Goal: Task Accomplishment & Management: Manage account settings

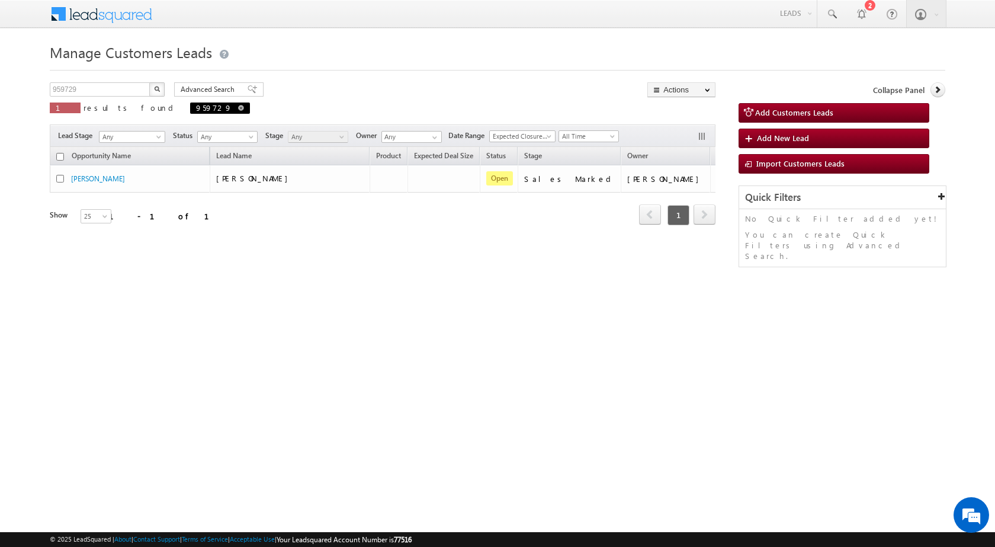
click at [238, 107] on span at bounding box center [241, 108] width 6 height 6
type input "Search Customers Leads"
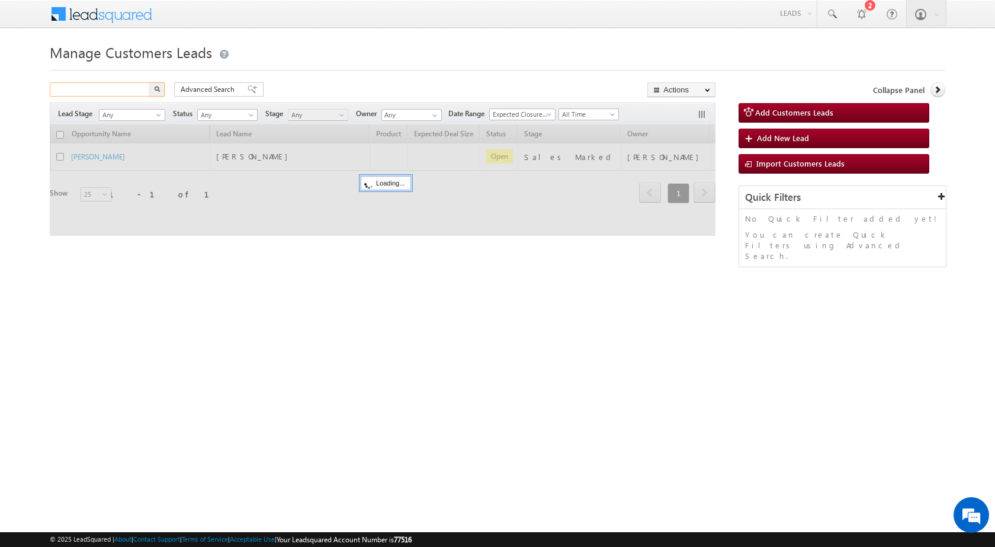
click at [110, 91] on input "text" at bounding box center [100, 89] width 101 height 14
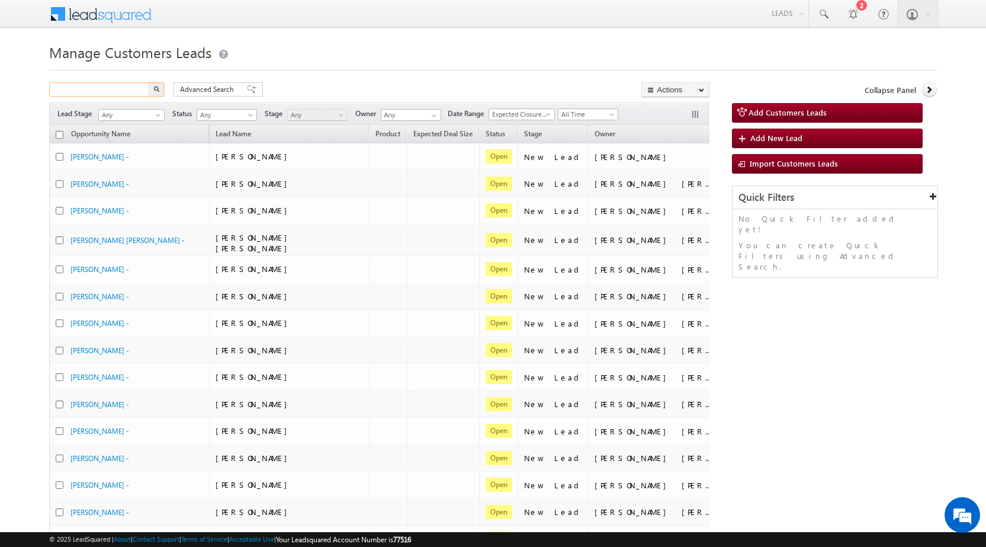
paste input "962691"
type input "962691"
click at [154, 94] on button "button" at bounding box center [156, 89] width 15 height 14
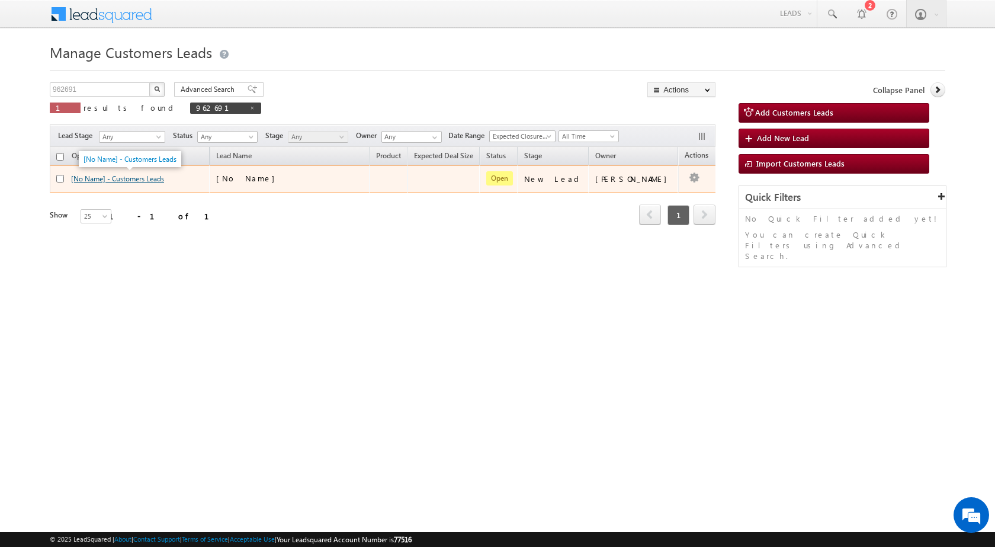
click at [131, 180] on link "[No Name] - Customers Leads" at bounding box center [117, 178] width 93 height 9
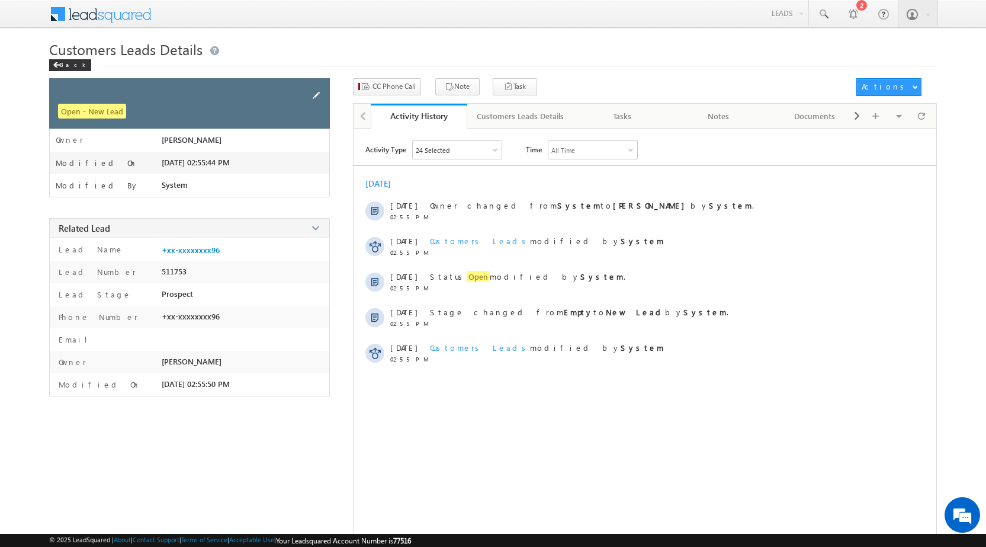
click at [314, 96] on span at bounding box center [316, 95] width 13 height 13
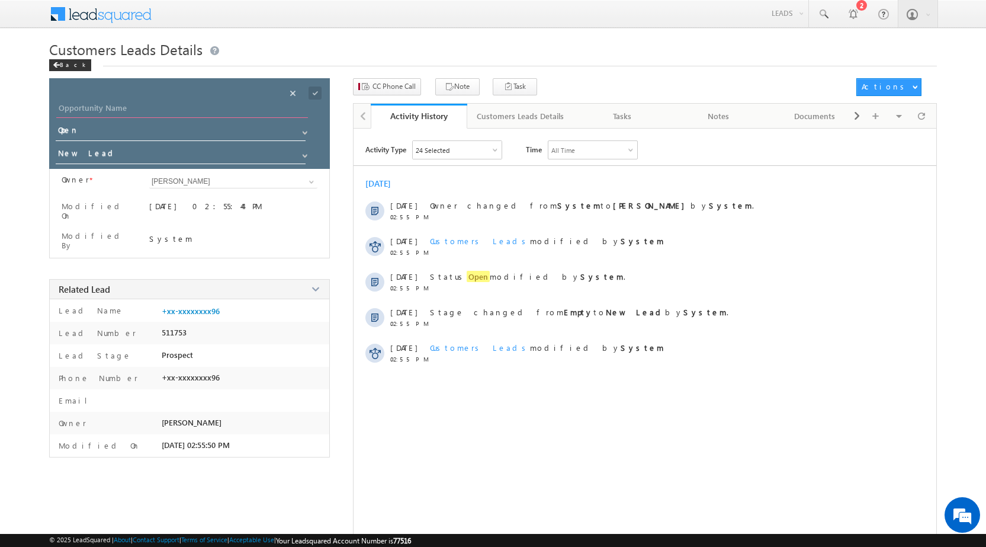
click at [136, 102] on input "Opportunity Name" at bounding box center [182, 109] width 252 height 17
paste input "[PERSON_NAME]"
type input "[PERSON_NAME]"
click at [119, 162] on input "New Lead" at bounding box center [181, 155] width 251 height 19
click at [107, 169] on link "Sales Marked" at bounding box center [181, 172] width 251 height 14
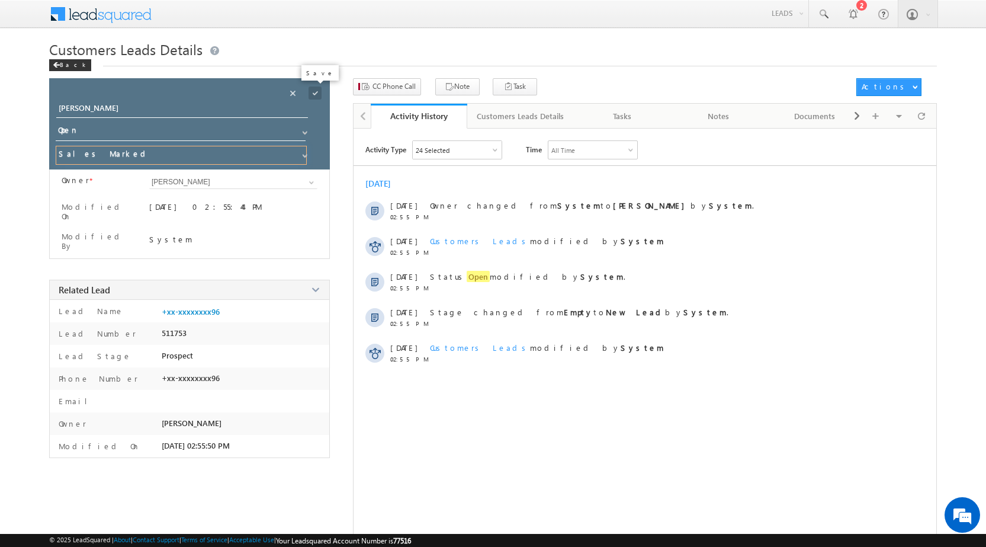
type input "Sales Marked"
click at [313, 95] on span at bounding box center [315, 93] width 13 height 13
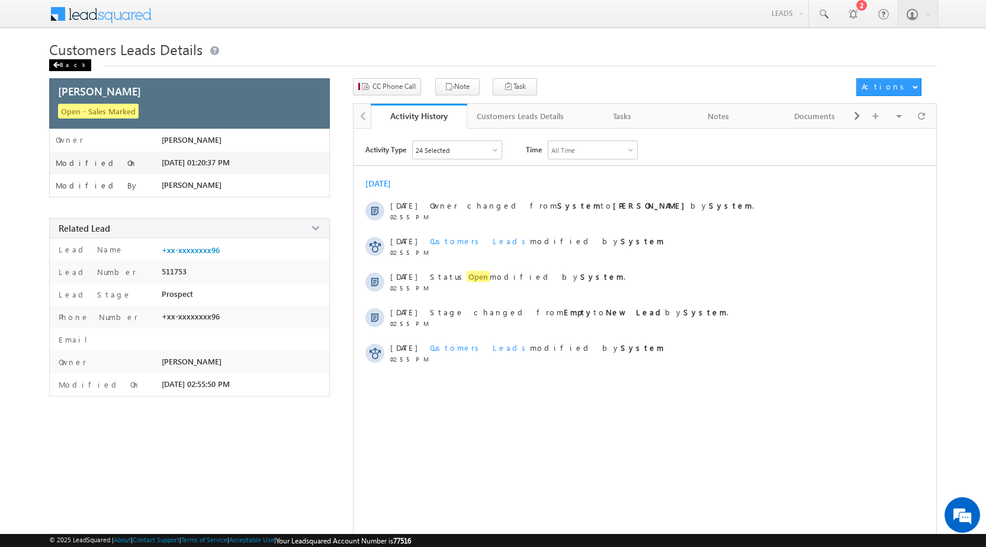
click at [70, 63] on div "Back" at bounding box center [70, 65] width 42 height 12
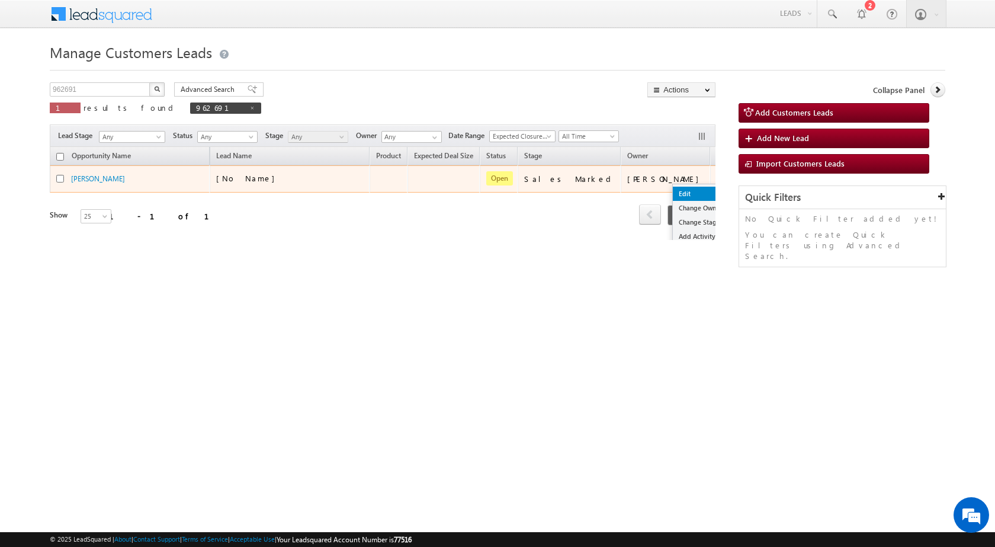
click at [673, 196] on link "Edit" at bounding box center [702, 194] width 59 height 14
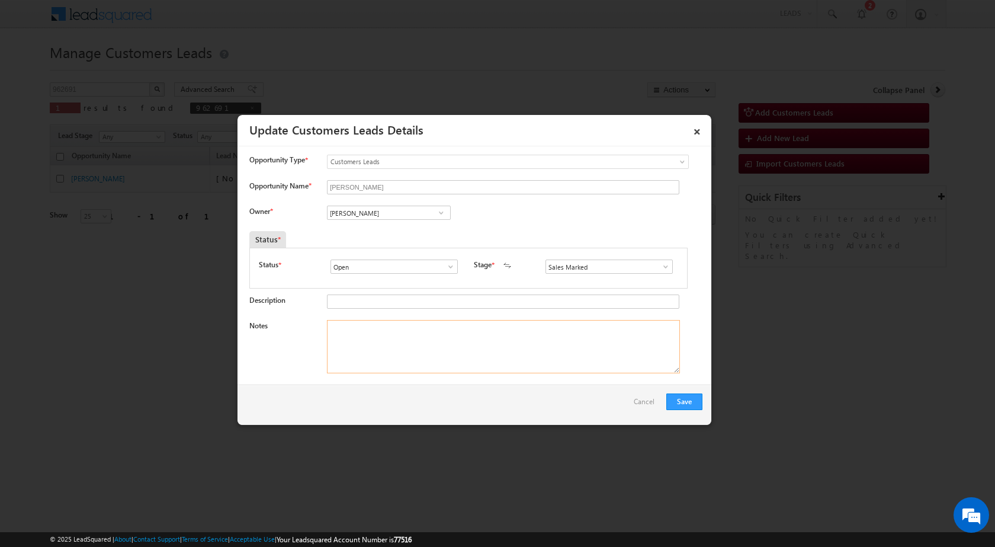
click at [395, 351] on textarea "Notes" at bounding box center [503, 346] width 353 height 53
paste textarea "Mobile no - 9410018096 / Name - MOMIN AHMAD / Purchase case / Pv - 30Lac / Lv -…"
type textarea "Mobile no - 9410018096 / Name - MOMIN AHMAD / Purchase case / Pv - 30Lac / Lv -…"
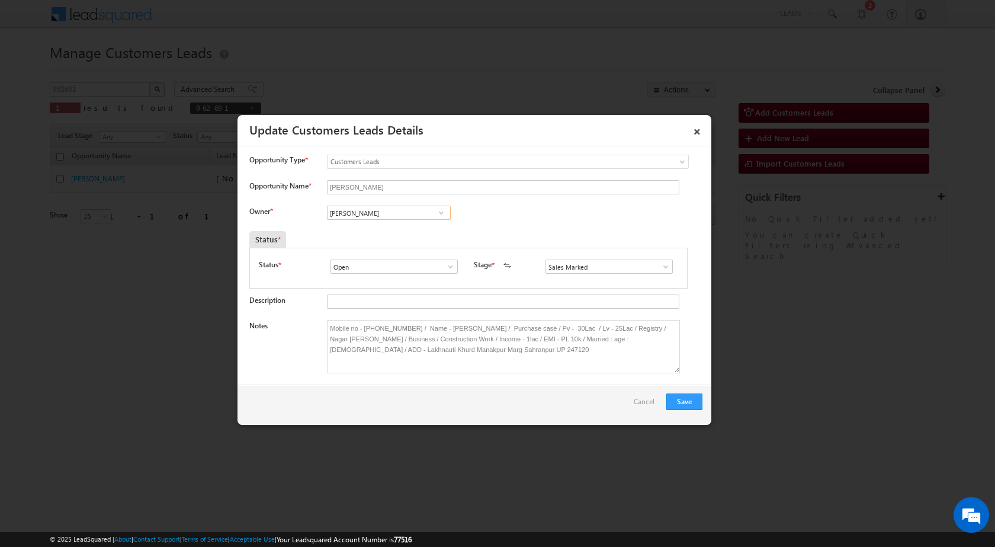
click at [414, 217] on input "[PERSON_NAME]" at bounding box center [389, 213] width 124 height 14
paste input "kunal.kumar1@sgrlimited.in"
click at [377, 235] on span "kunal.kumar1@sgrlimited.in" at bounding box center [385, 236] width 107 height 9
type input "Kunal Kumar"
click at [352, 353] on textarea "Mobile no - 9410018096 / Name - MOMIN AHMAD / Purchase case / Pv - 30Lac / Lv -…" at bounding box center [503, 346] width 353 height 53
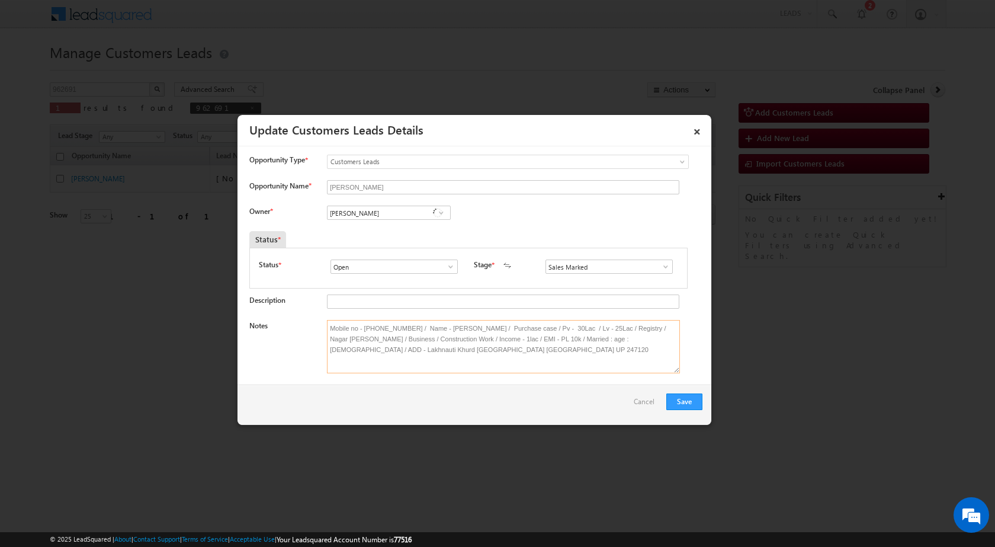
click at [540, 348] on textarea "Mobile no - 9410018096 / Name - MOMIN AHMAD / Purchase case / Pv - 30Lac / Lv -…" at bounding box center [503, 346] width 353 height 53
type textarea "Mobile no - 9410018096 / Name - MOMIN AHMAD / Purchase case / Pv - 30Lac / Lv -…"
click at [678, 394] on button "Save" at bounding box center [685, 401] width 36 height 17
